Goal: Transaction & Acquisition: Purchase product/service

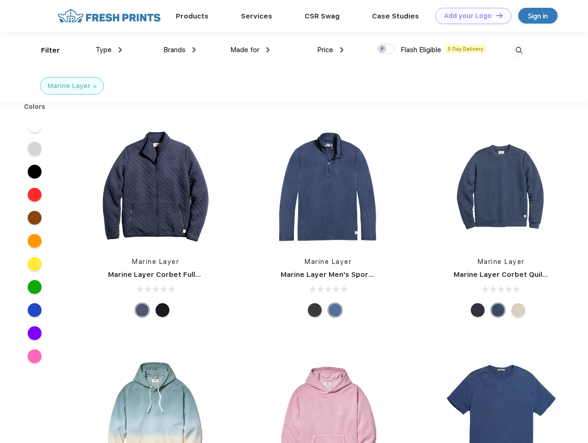
click at [470, 16] on link "Add your Logo Design Tool" at bounding box center [473, 16] width 76 height 16
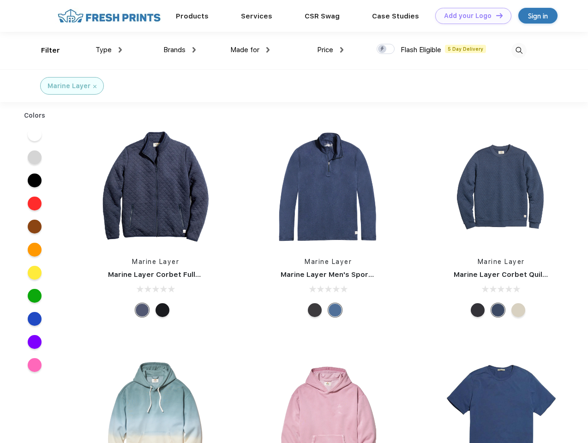
click at [0, 0] on div "Design Tool" at bounding box center [0, 0] width 0 height 0
click at [495, 15] on link "Add your Logo Design Tool" at bounding box center [473, 16] width 76 height 16
click at [44, 50] on div "Filter" at bounding box center [50, 50] width 19 height 11
click at [109, 50] on span "Type" at bounding box center [104, 50] width 16 height 8
click at [179, 50] on span "Brands" at bounding box center [174, 50] width 22 height 8
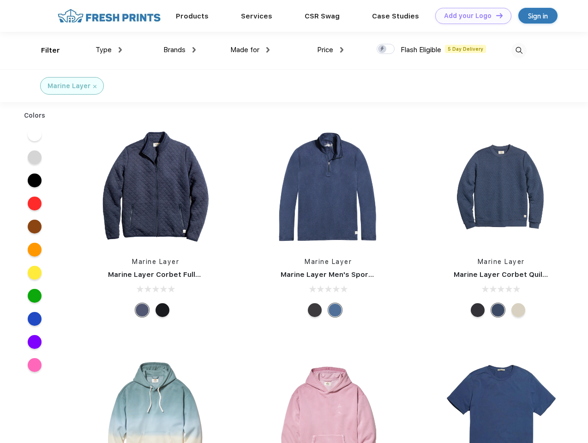
click at [250, 50] on span "Made for" at bounding box center [244, 50] width 29 height 8
click at [330, 50] on span "Price" at bounding box center [325, 50] width 16 height 8
click at [386, 49] on div at bounding box center [385, 49] width 18 height 10
click at [382, 49] on input "checkbox" at bounding box center [379, 46] width 6 height 6
click at [519, 50] on img at bounding box center [518, 50] width 15 height 15
